Goal: Ask a question

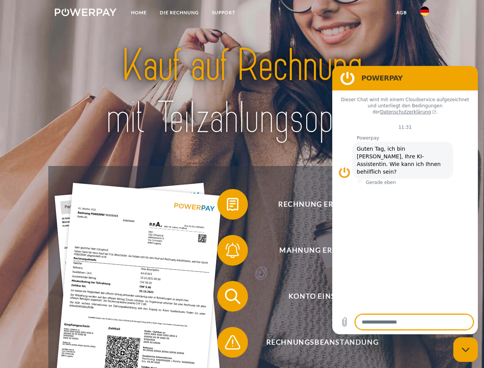
click at [85, 13] on img at bounding box center [86, 12] width 62 height 8
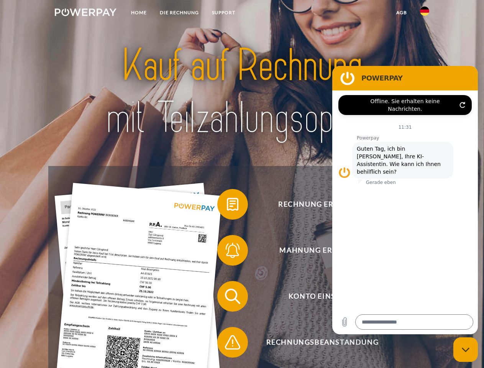
click at [425, 13] on img at bounding box center [424, 11] width 9 height 9
click at [401, 13] on link "agb" at bounding box center [402, 13] width 24 height 14
click at [227, 206] on span at bounding box center [221, 204] width 38 height 38
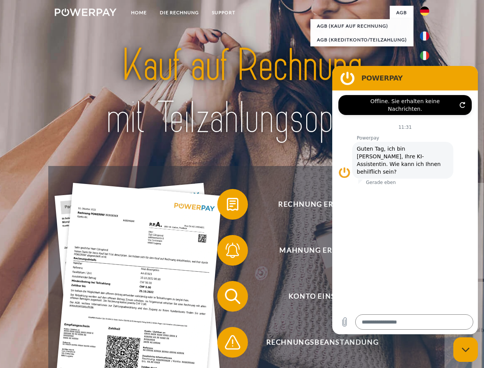
click at [227, 252] on div "Rechnung erhalten? Mahnung erhalten? Konto einsehen" at bounding box center [241, 319] width 387 height 307
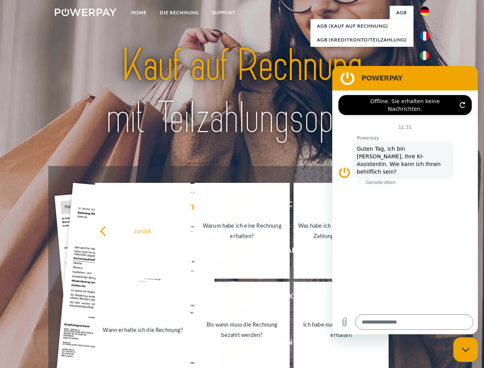
click at [227, 298] on link "Bis wann muss die Rechnung bezahlt werden?" at bounding box center [241, 330] width 95 height 96
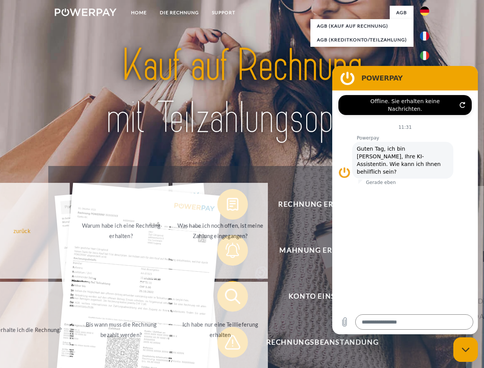
click at [227, 344] on span at bounding box center [221, 342] width 38 height 38
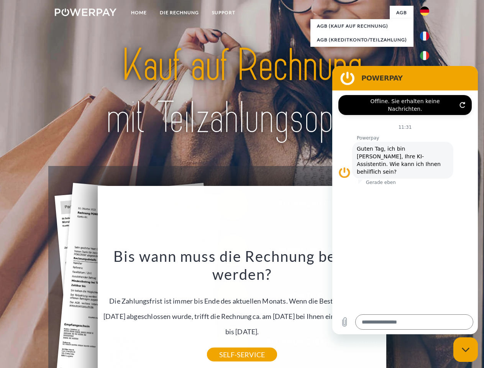
click at [466, 350] on icon "Messaging-Fenster schließen" at bounding box center [466, 349] width 8 height 5
type textarea "*"
